Goal: Information Seeking & Learning: Understand process/instructions

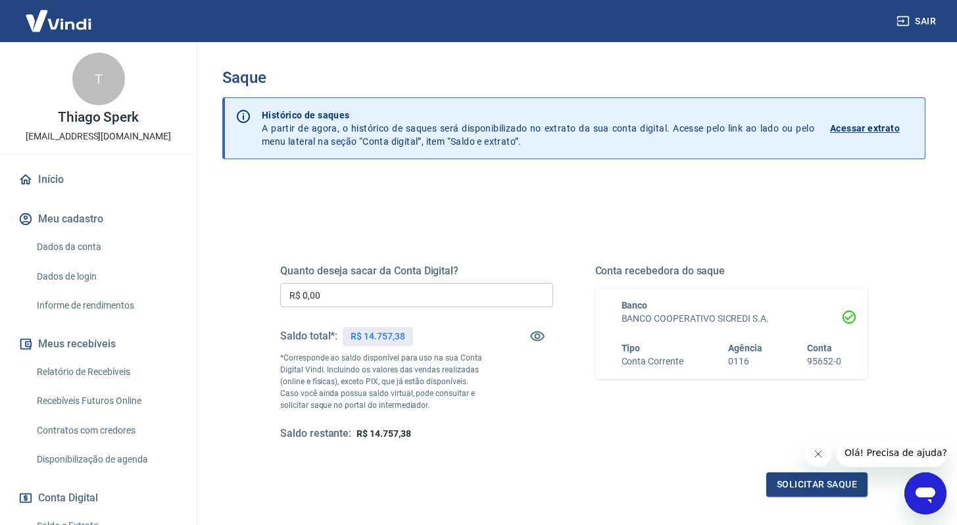
click at [821, 447] on button "Fechar mensagem da empresa" at bounding box center [818, 454] width 26 height 26
click at [103, 370] on link "Relatório de Recebíveis" at bounding box center [106, 371] width 149 height 27
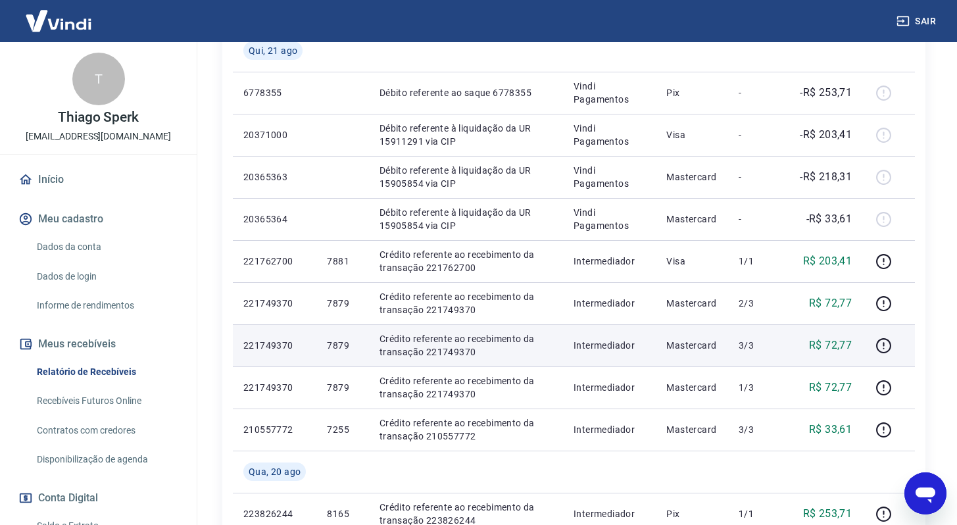
scroll to position [432, 0]
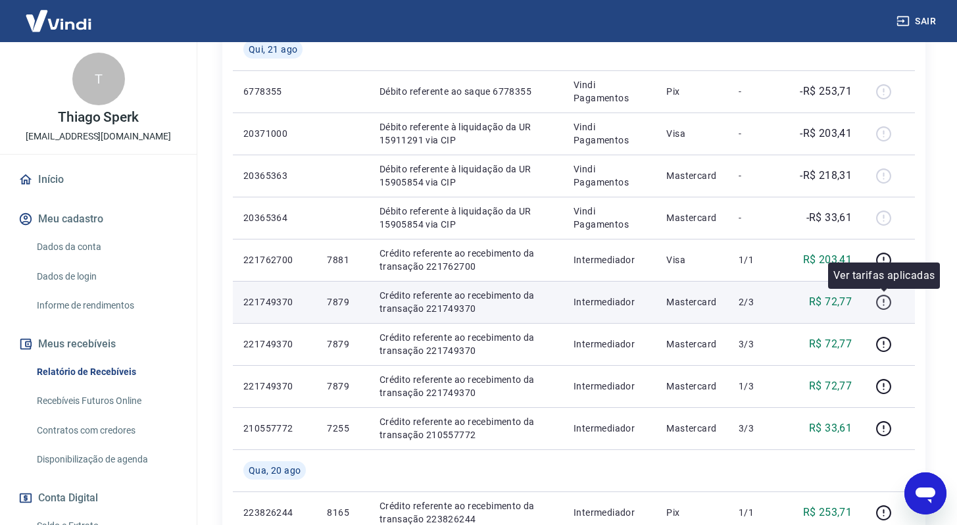
click at [887, 305] on icon "button" at bounding box center [884, 302] width 16 height 16
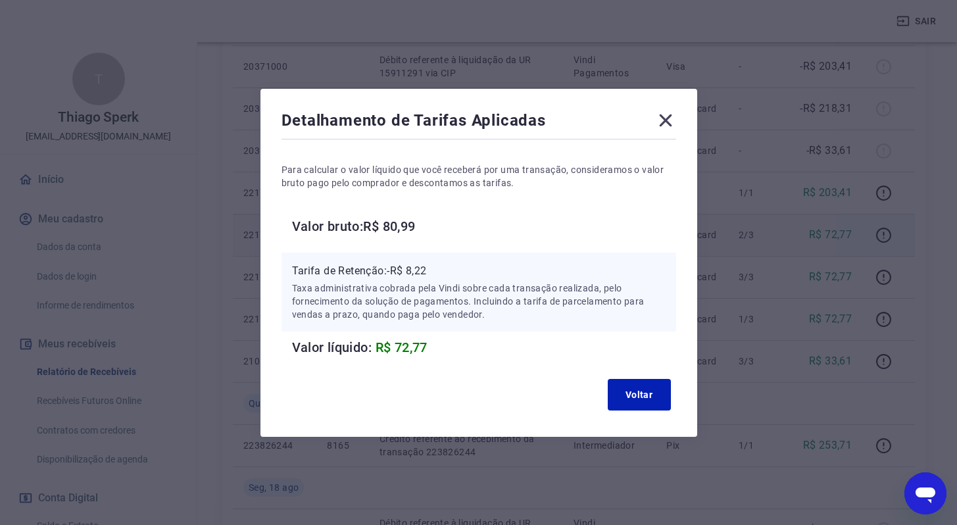
scroll to position [585, 0]
click at [654, 395] on button "Voltar" at bounding box center [639, 395] width 63 height 32
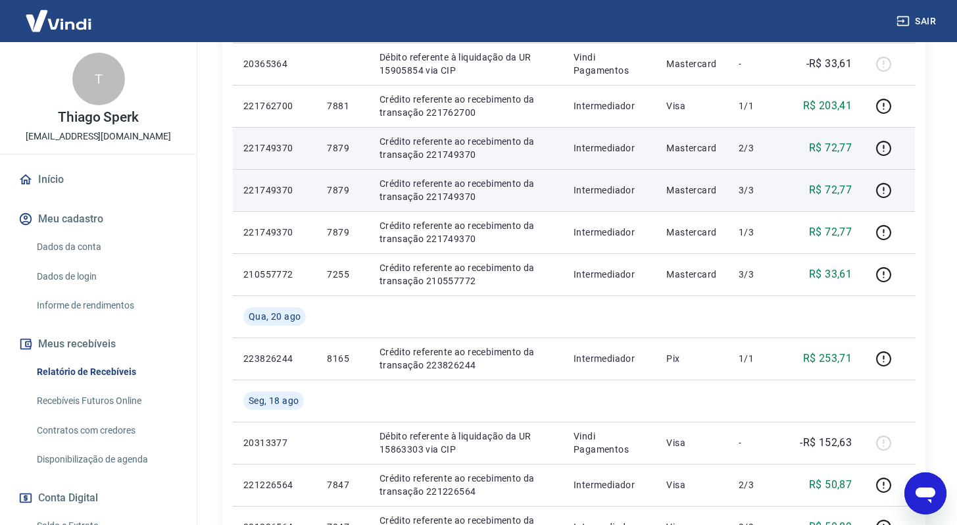
click at [463, 183] on p "Crédito referente ao recebimento da transação 221749370" at bounding box center [466, 190] width 173 height 26
click at [276, 186] on p "221749370" at bounding box center [274, 190] width 62 height 13
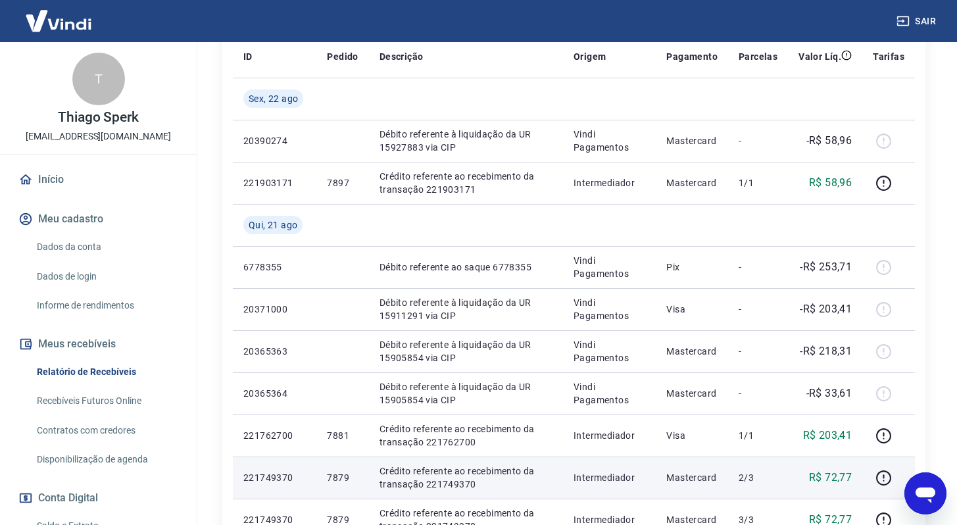
scroll to position [0, 0]
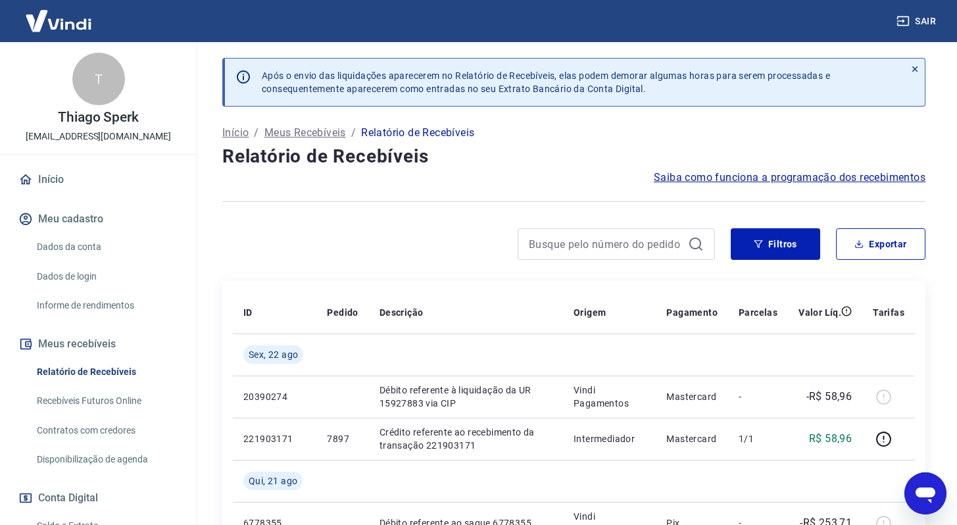
click at [775, 179] on span "Saiba como funciona a programação dos recebimentos" at bounding box center [790, 178] width 272 height 16
